Goal: Check status

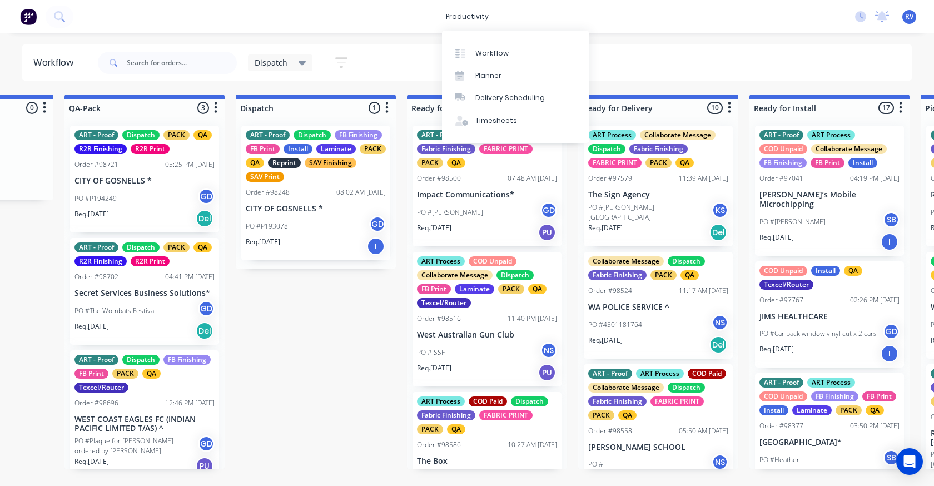
scroll to position [25, 0]
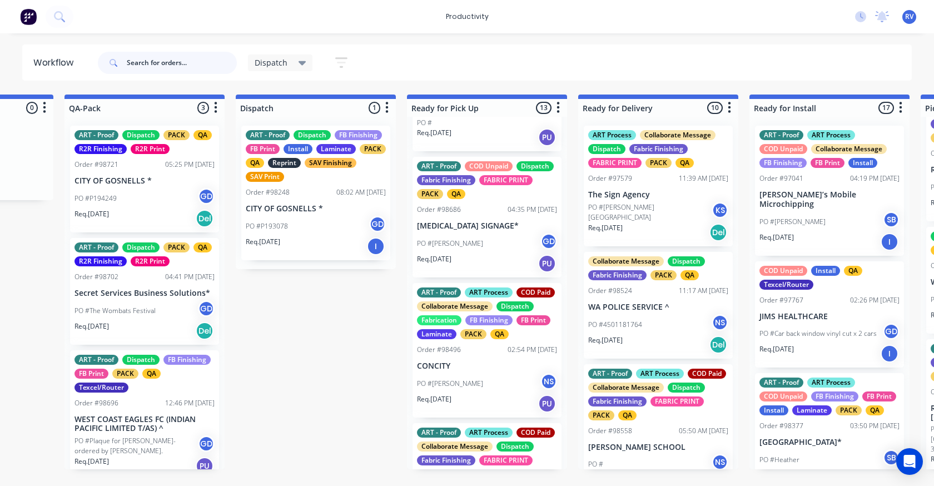
click at [156, 66] on input "text" at bounding box center [182, 63] width 110 height 22
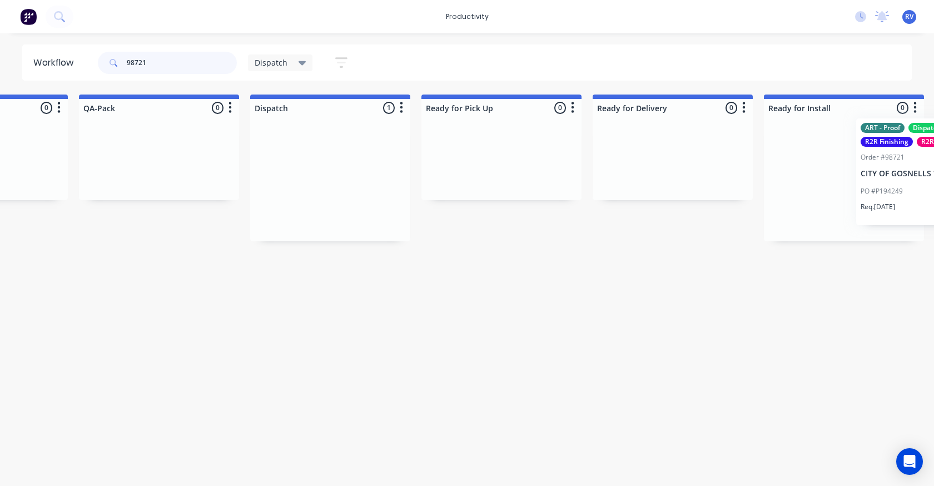
scroll to position [0, 703]
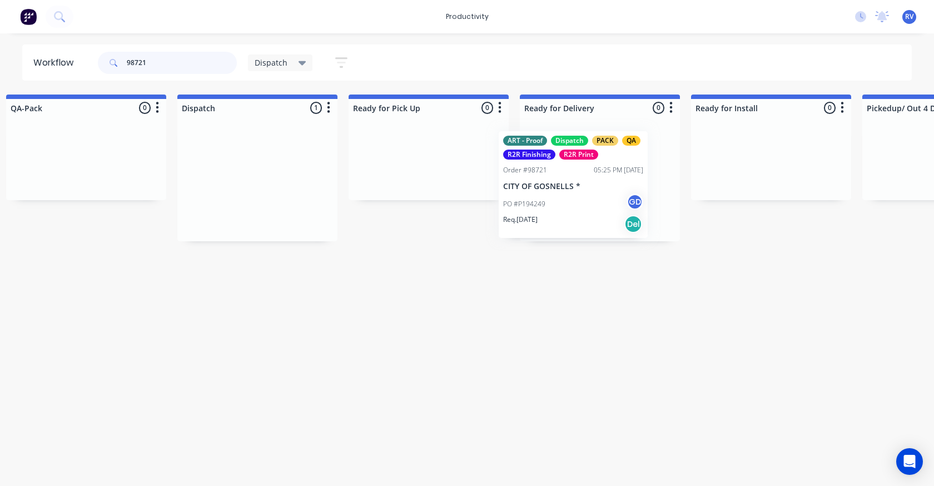
drag, startPoint x: 696, startPoint y: 180, endPoint x: 537, endPoint y: 175, distance: 159.1
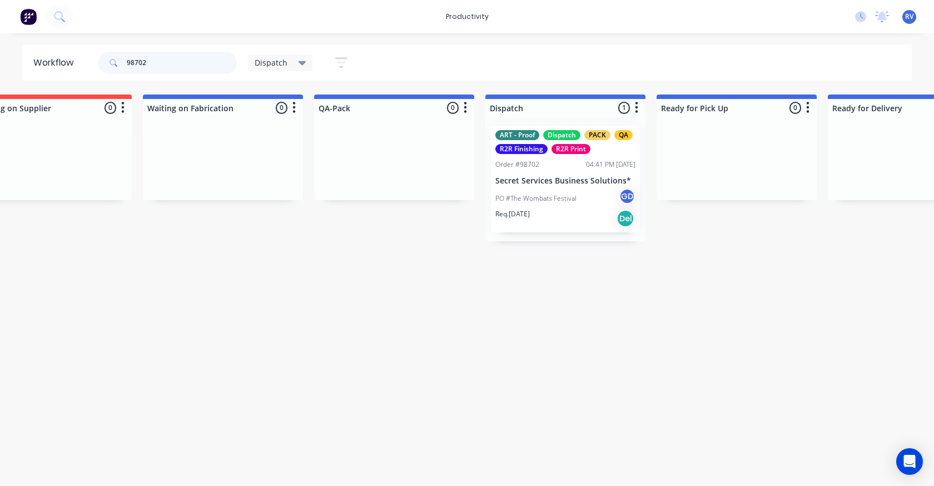
scroll to position [0, 481]
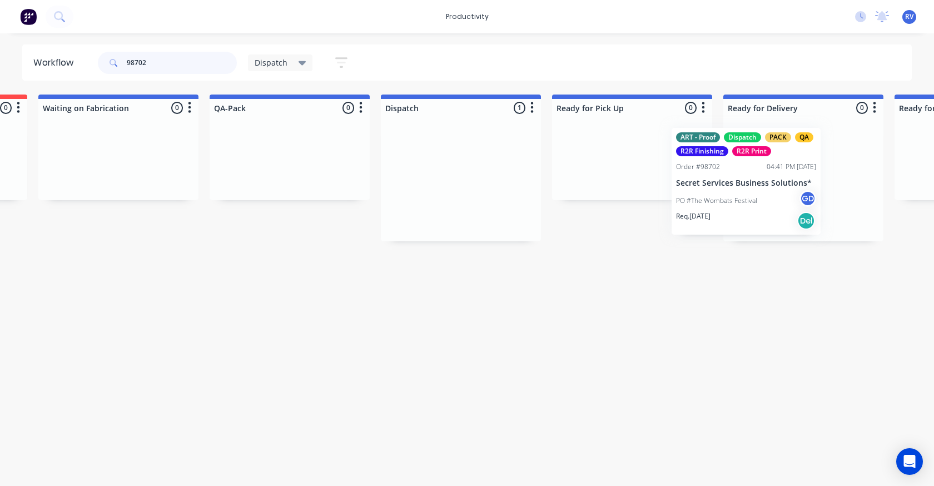
drag, startPoint x: 472, startPoint y: 168, endPoint x: 706, endPoint y: 162, distance: 233.6
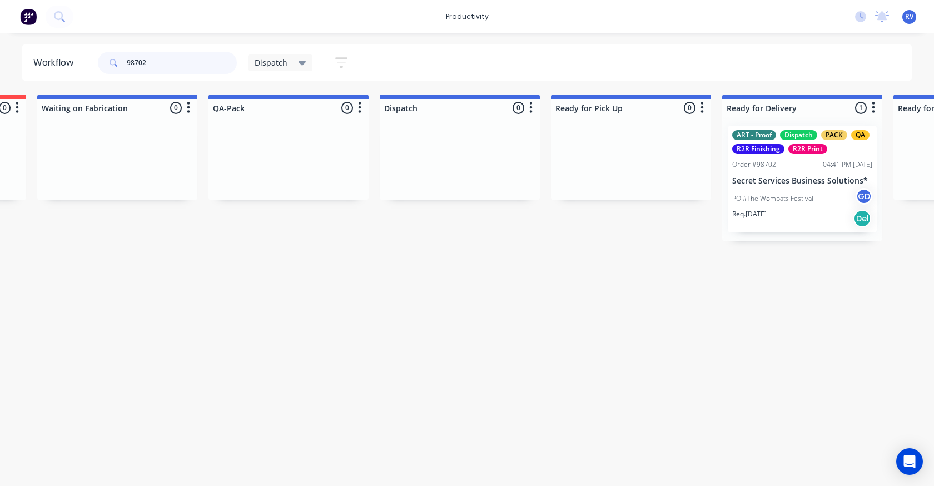
type input "98702"
click at [268, 55] on div "Dispatch" at bounding box center [280, 62] width 65 height 17
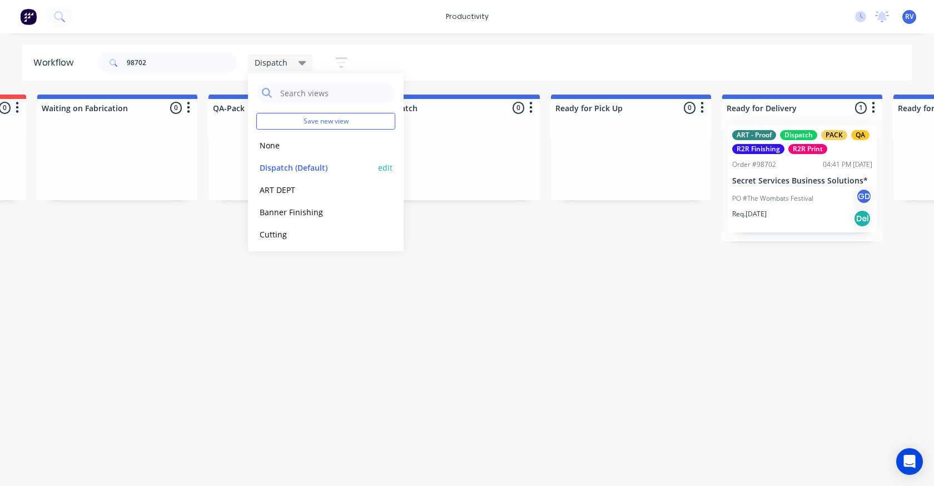
click at [272, 166] on button "Dispatch (Default)" at bounding box center [315, 167] width 118 height 13
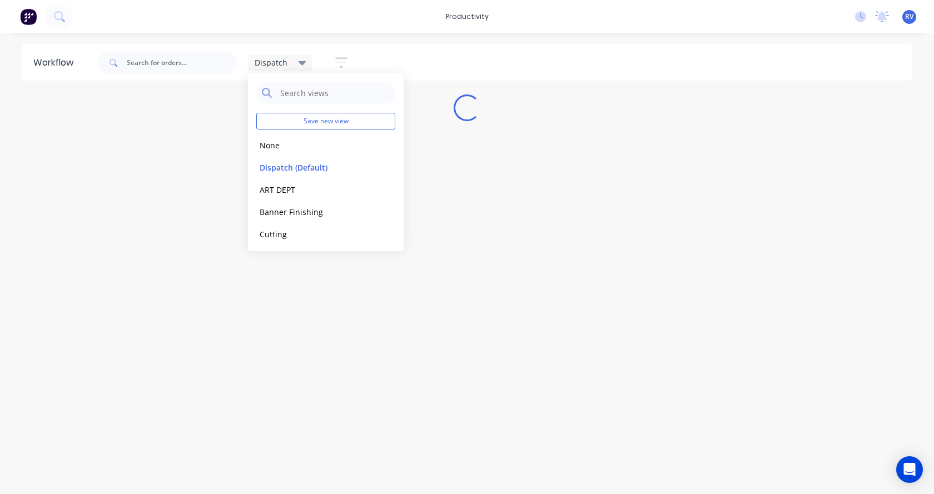
click at [233, 236] on div "Workflow Dispatch Save new view None edit Dispatch (Default) edit ART DEPT edit…" at bounding box center [467, 258] width 934 height 428
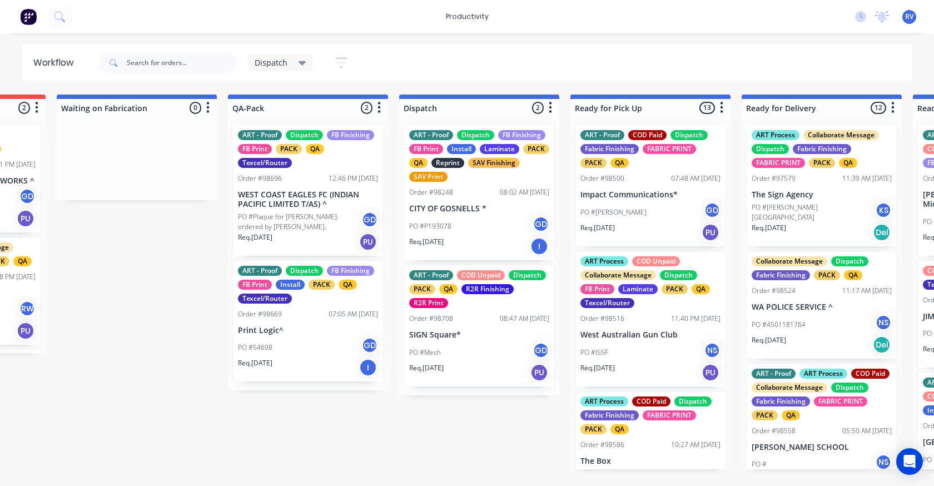
scroll to position [0, 483]
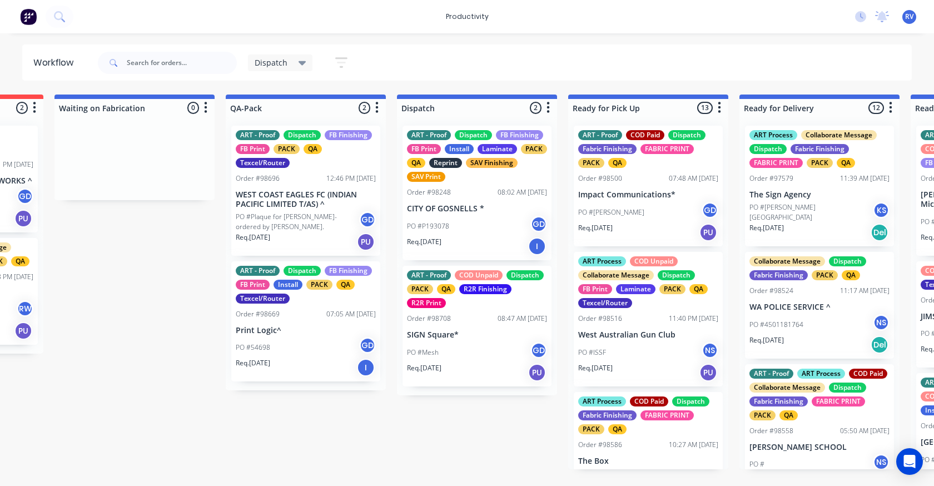
click at [482, 342] on div "PO #Mesh GD" at bounding box center [477, 352] width 140 height 21
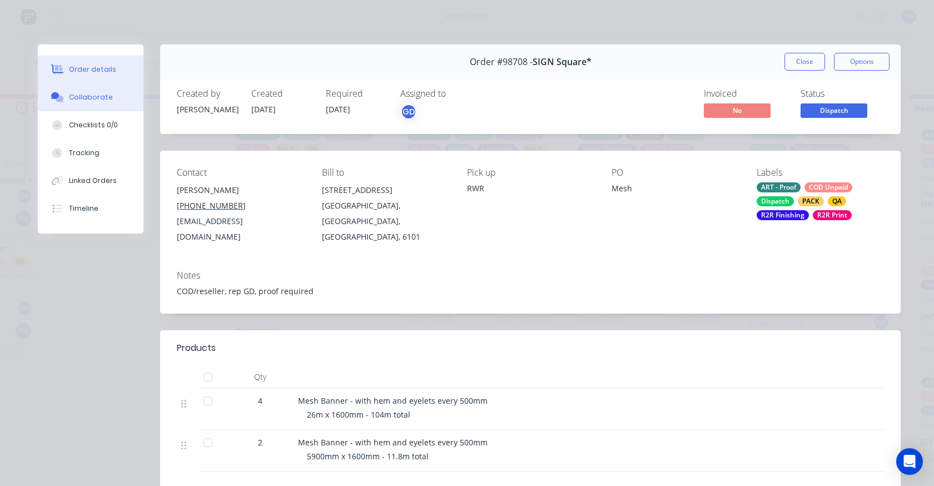
click at [93, 98] on div "Collaborate" at bounding box center [91, 97] width 44 height 10
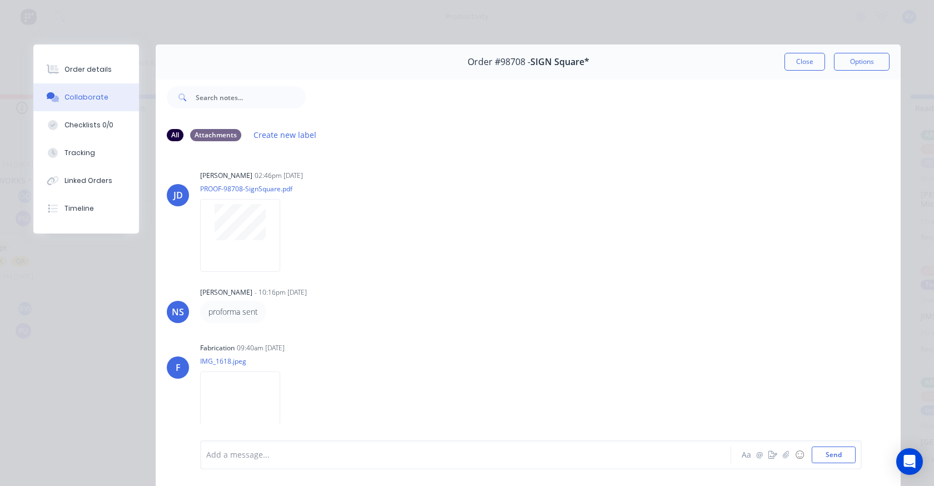
click at [780, 65] on div "Order #98708 - SIGN Square* Close Options" at bounding box center [528, 61] width 745 height 35
click at [791, 68] on button "Close" at bounding box center [805, 62] width 41 height 18
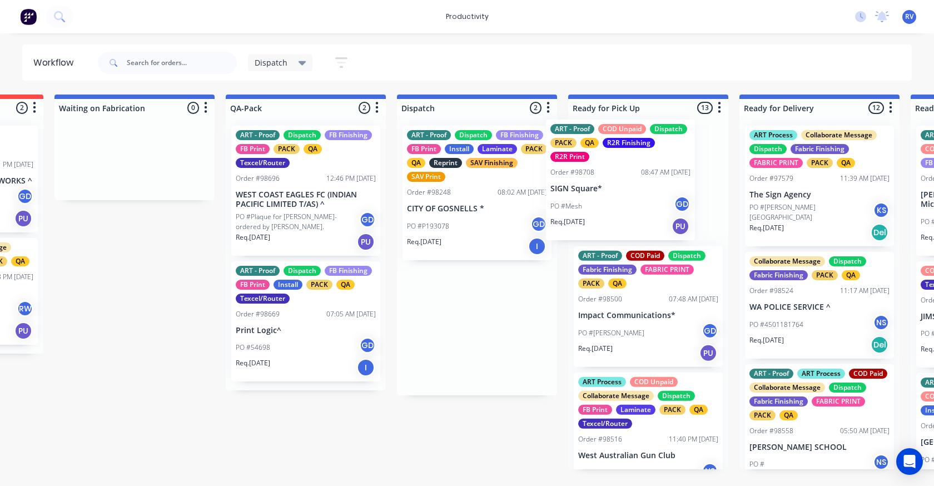
drag, startPoint x: 481, startPoint y: 313, endPoint x: 583, endPoint y: 174, distance: 172.6
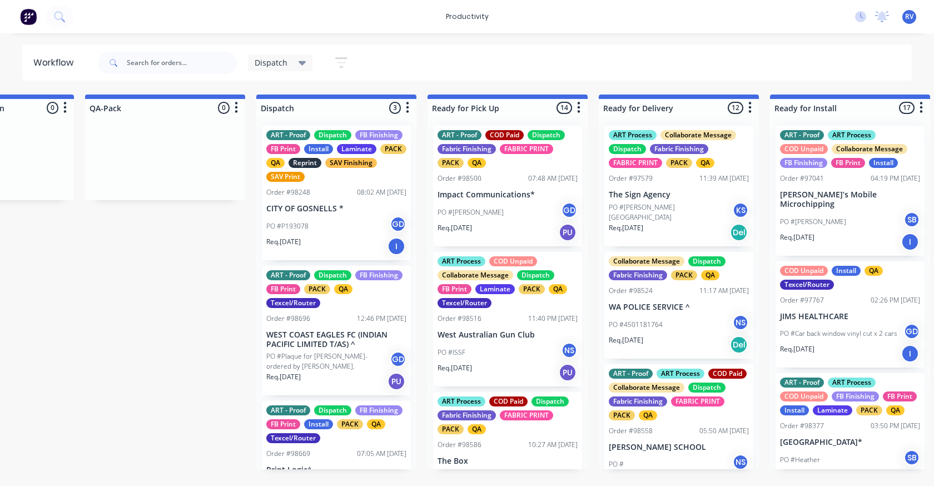
scroll to position [0, 649]
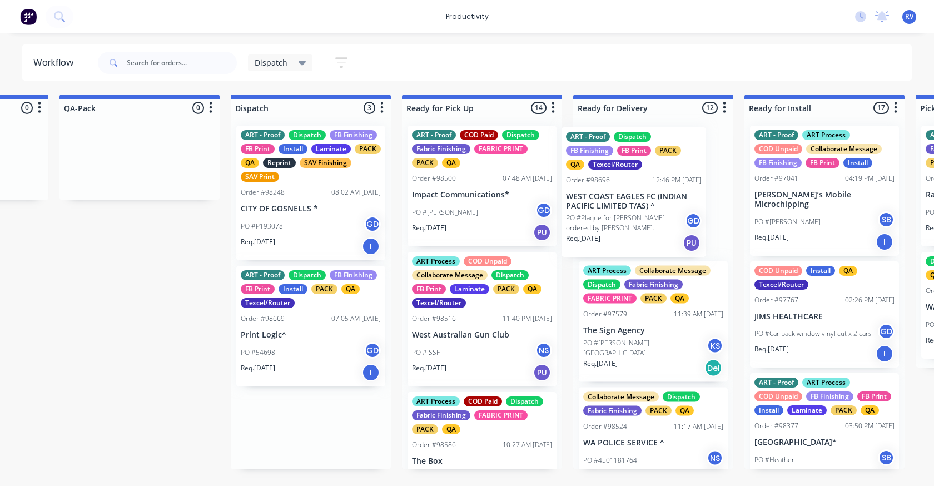
drag, startPoint x: 318, startPoint y: 325, endPoint x: 609, endPoint y: 196, distance: 318.1
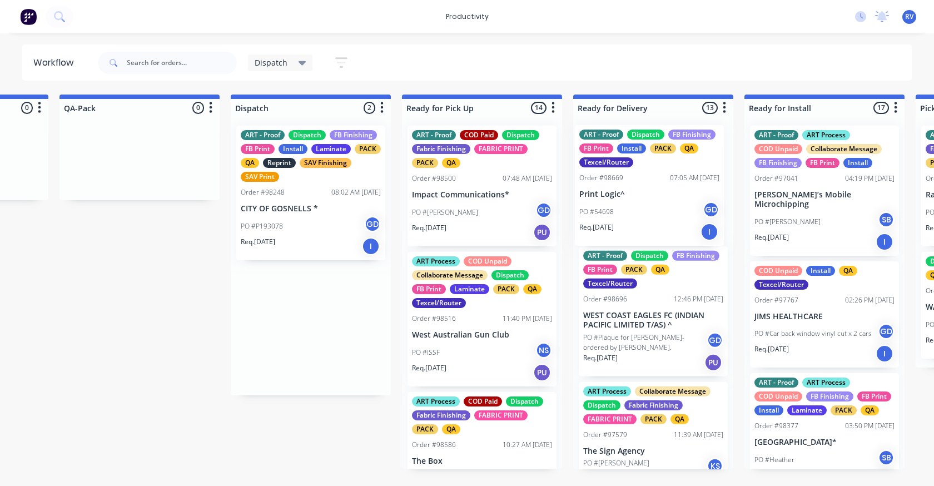
drag, startPoint x: 297, startPoint y: 335, endPoint x: 639, endPoint y: 193, distance: 369.9
